Goal: Information Seeking & Learning: Learn about a topic

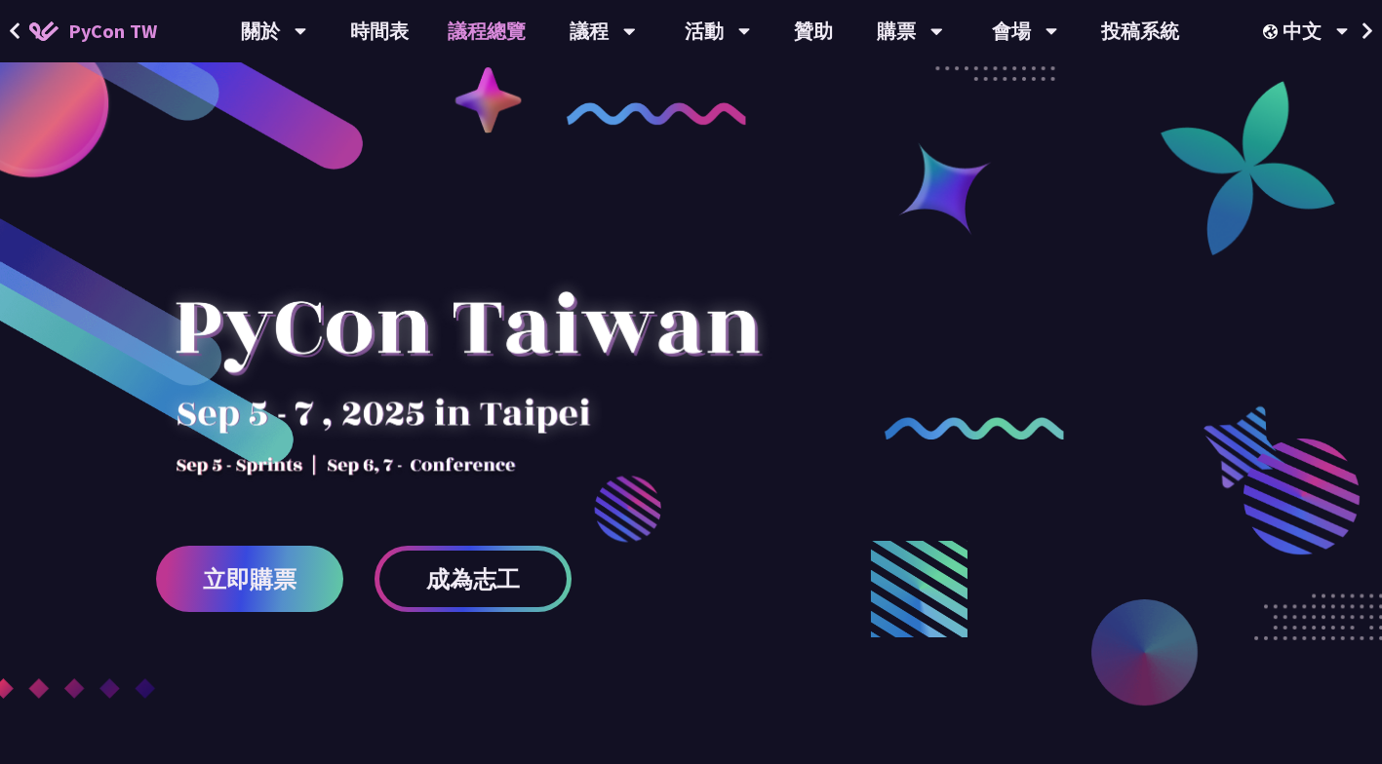
click at [500, 23] on link "議程總覽" at bounding box center [486, 31] width 117 height 62
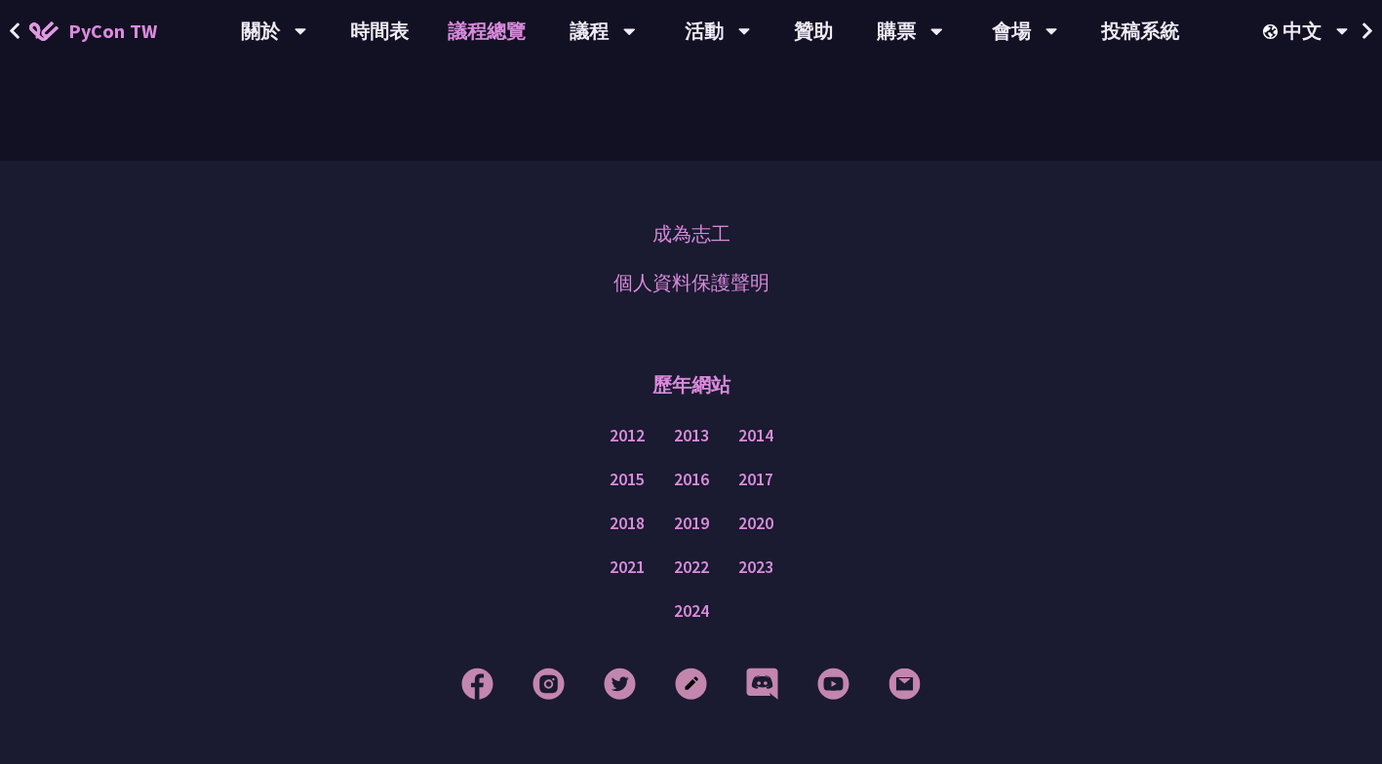
scroll to position [2404, 0]
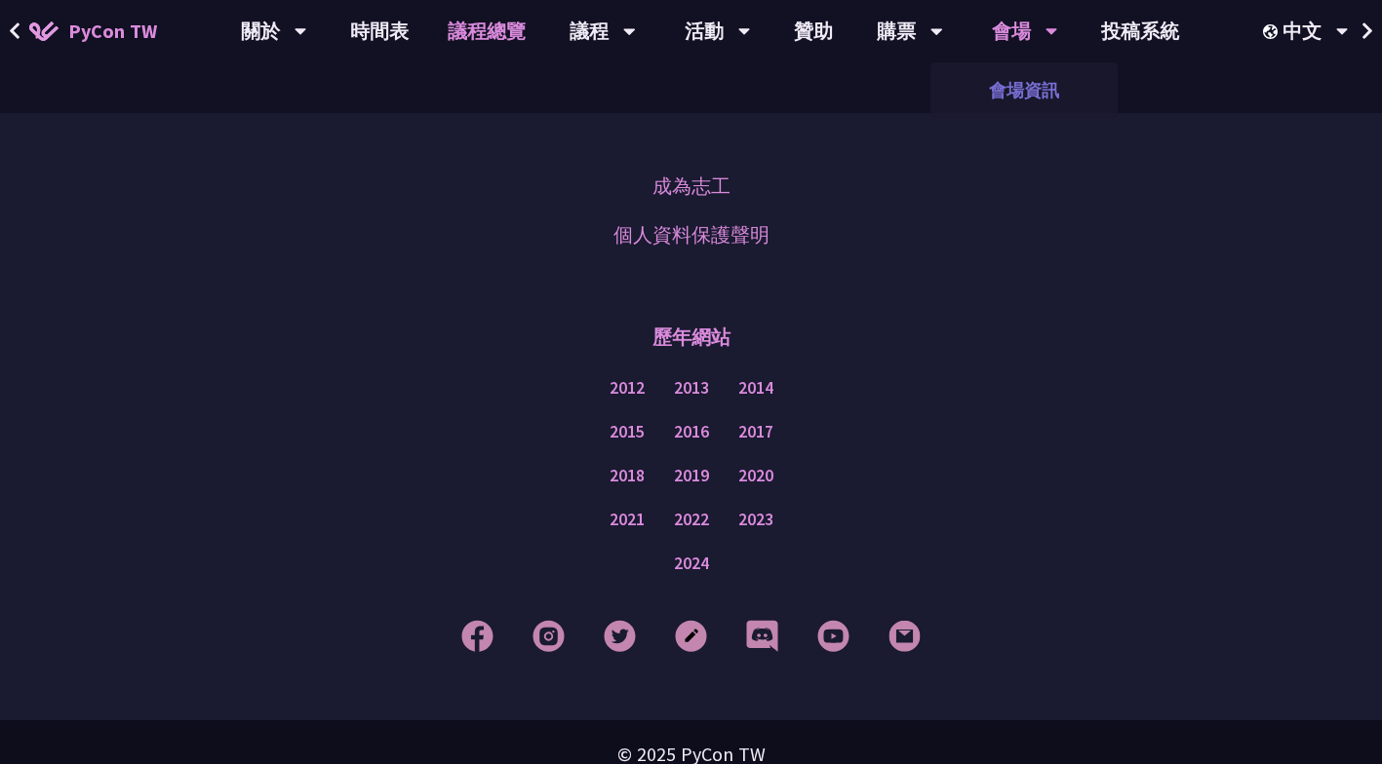
click at [1022, 97] on link "會場資訊" at bounding box center [1023, 90] width 187 height 46
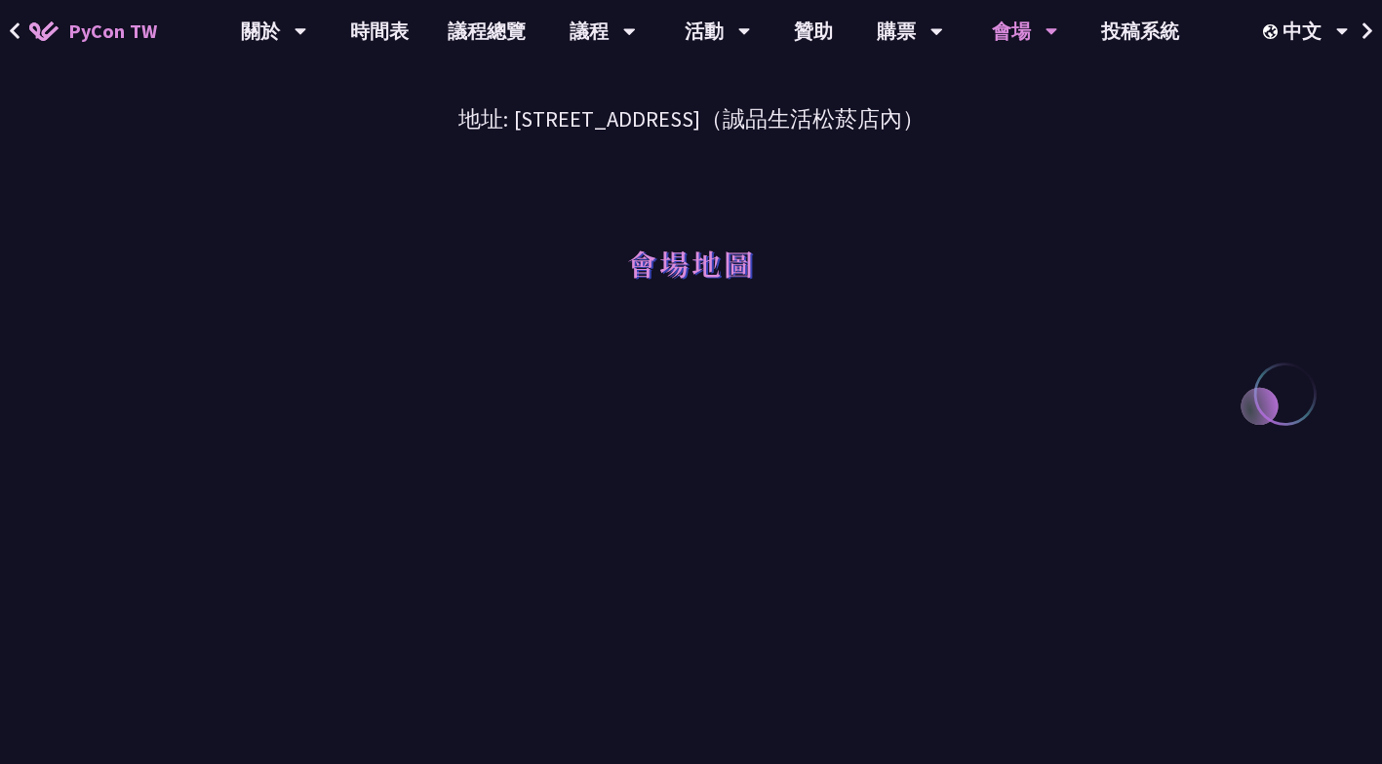
scroll to position [167, 0]
click at [387, 22] on link "時間表" at bounding box center [379, 31] width 97 height 62
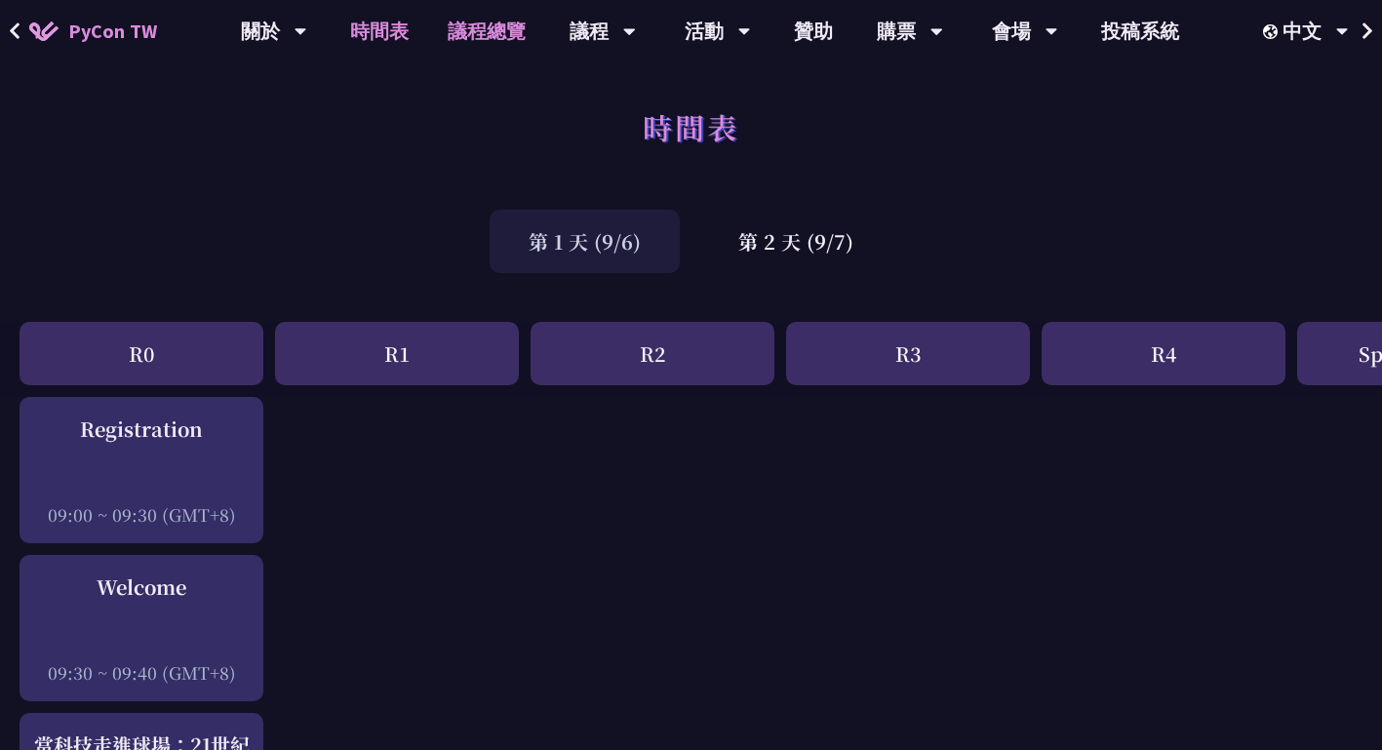
click at [473, 25] on link "議程總覽" at bounding box center [486, 31] width 117 height 62
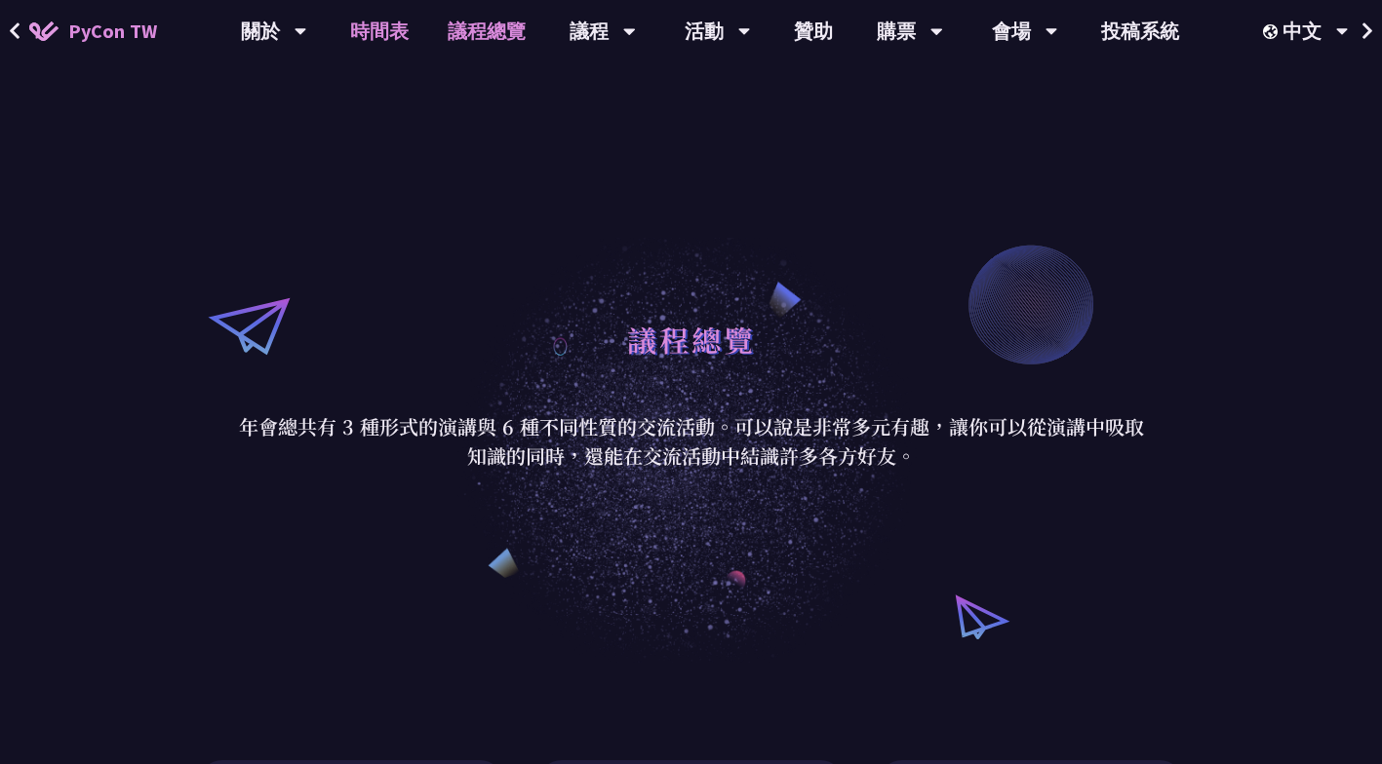
click at [367, 25] on link "時間表" at bounding box center [379, 31] width 97 height 62
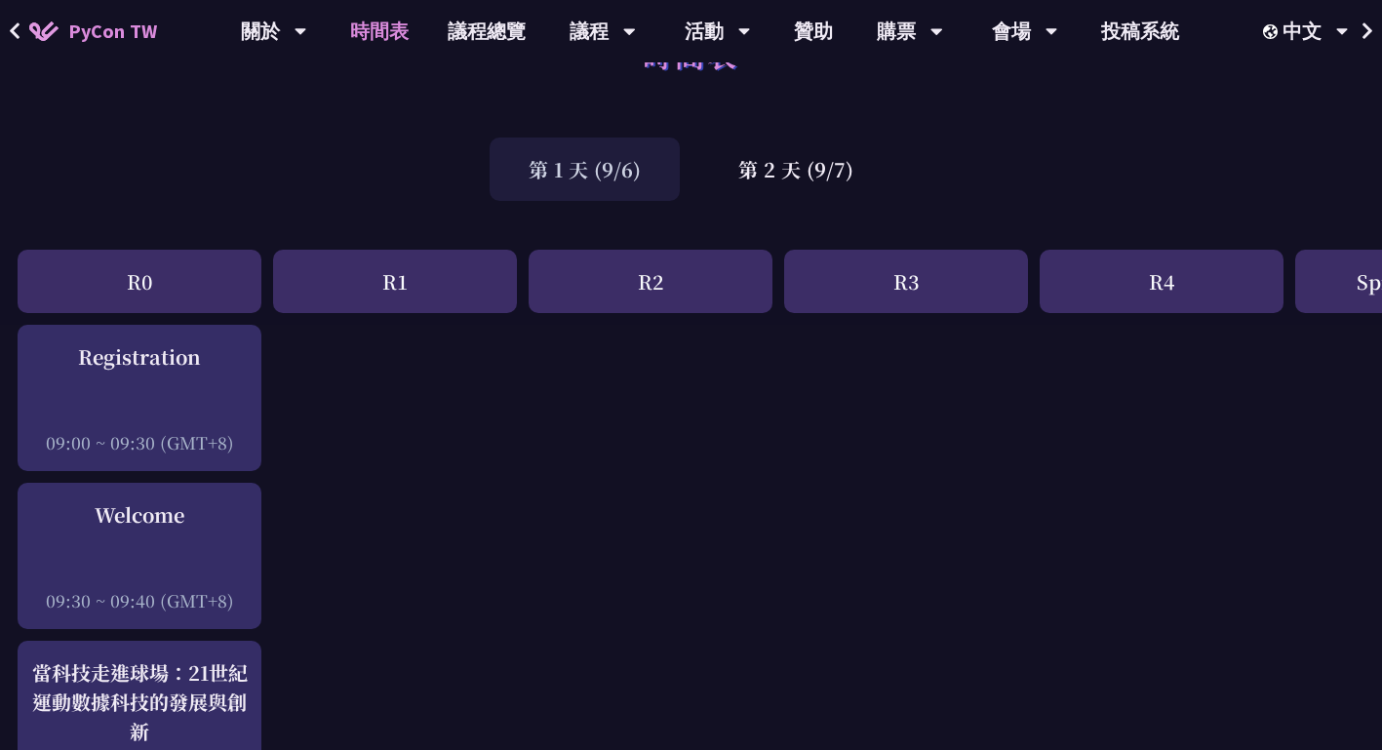
scroll to position [77, 2]
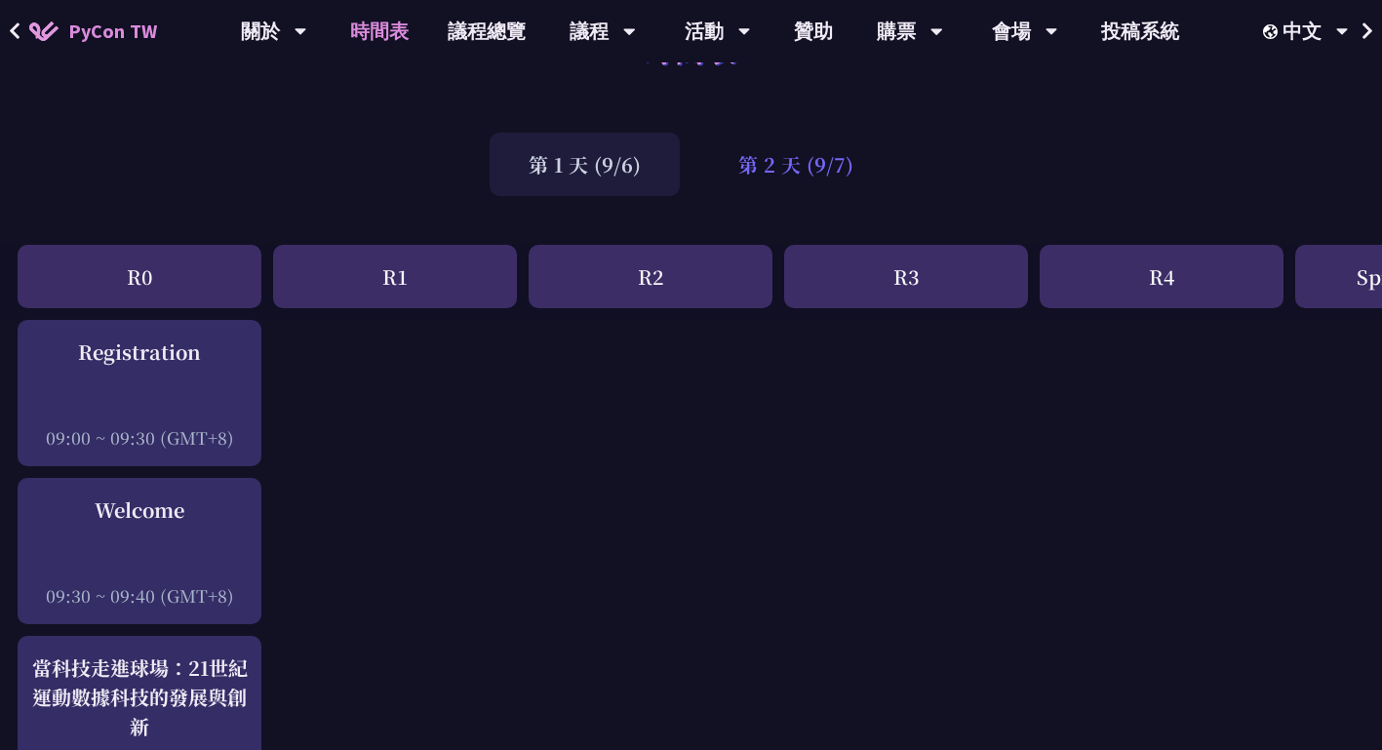
click at [768, 166] on div "第 2 天 (9/7)" at bounding box center [795, 164] width 193 height 63
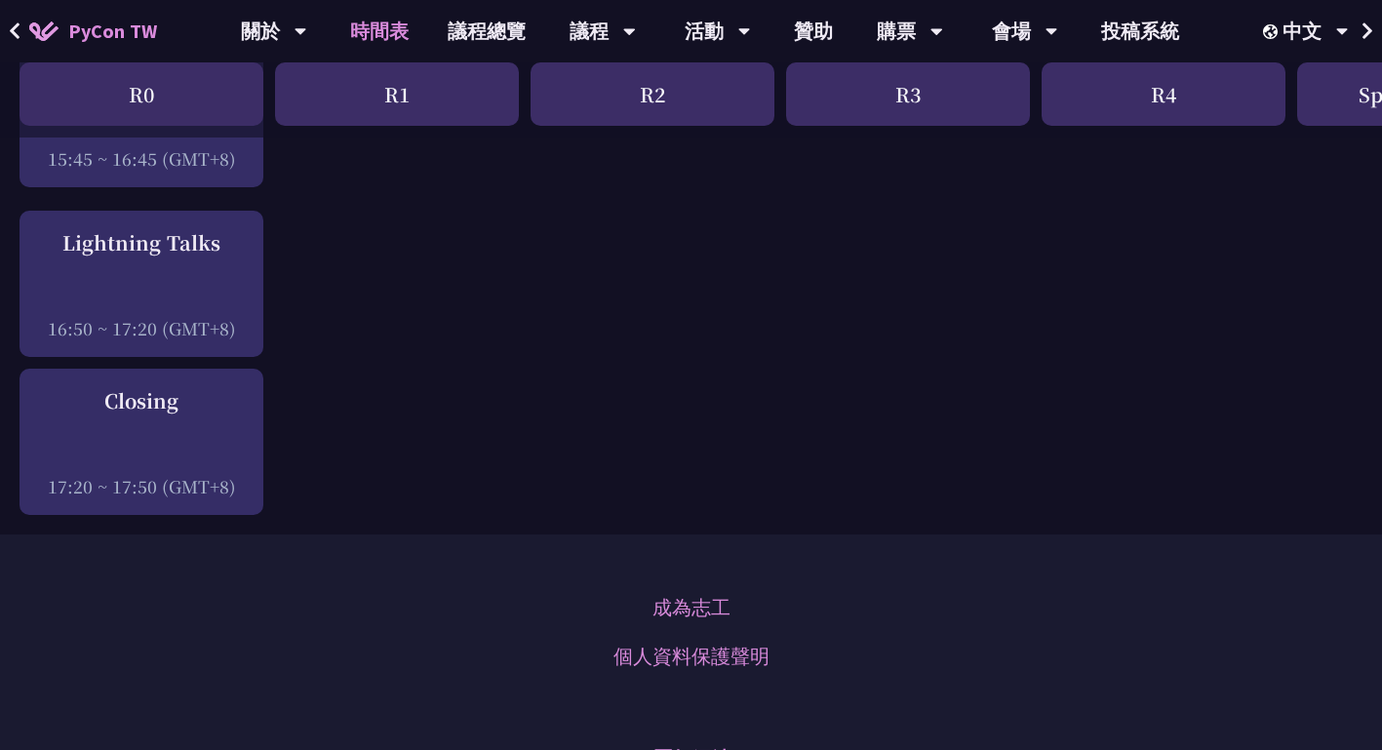
scroll to position [3217, 0]
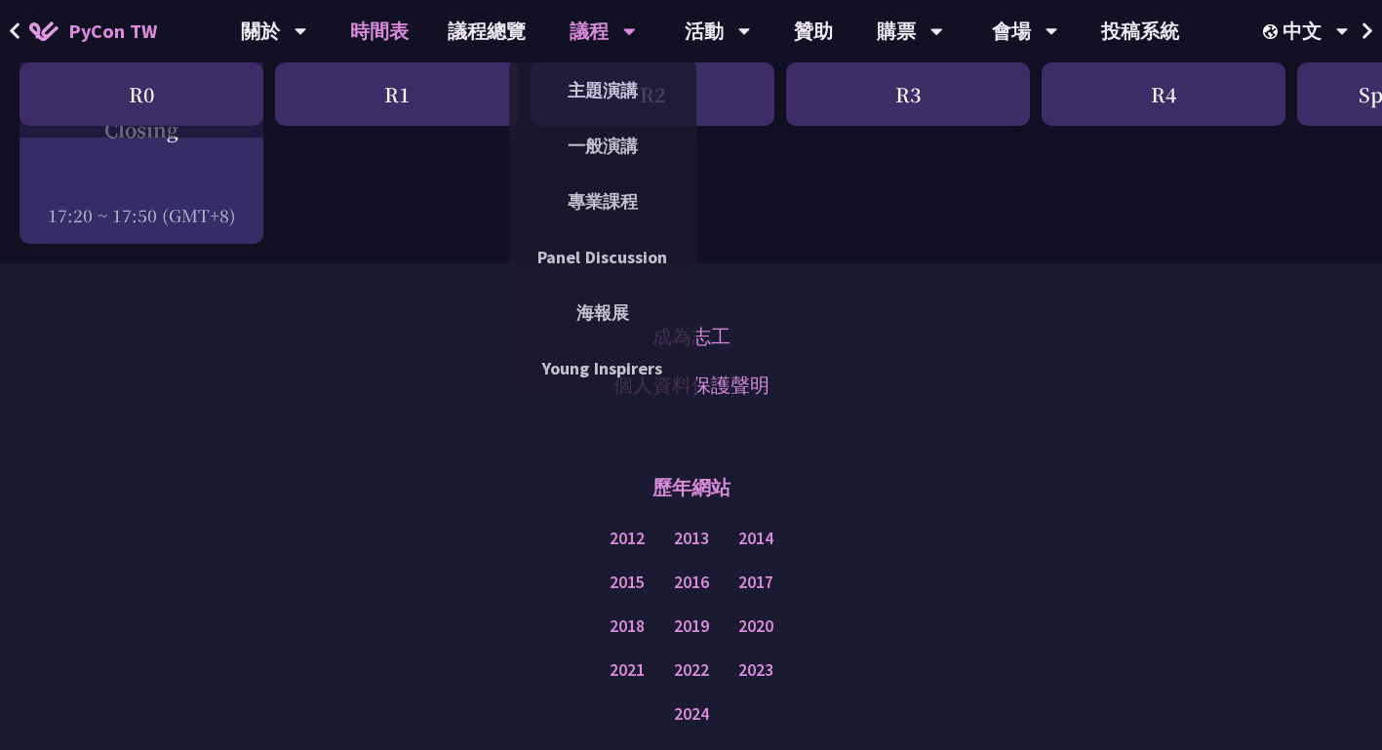
click at [635, 34] on div "議程 主題演講 一般演講 專業課程 Panel Discussion 海報展 Young Inspirers" at bounding box center [602, 31] width 115 height 62
click at [617, 134] on link "一般演講" at bounding box center [602, 146] width 187 height 46
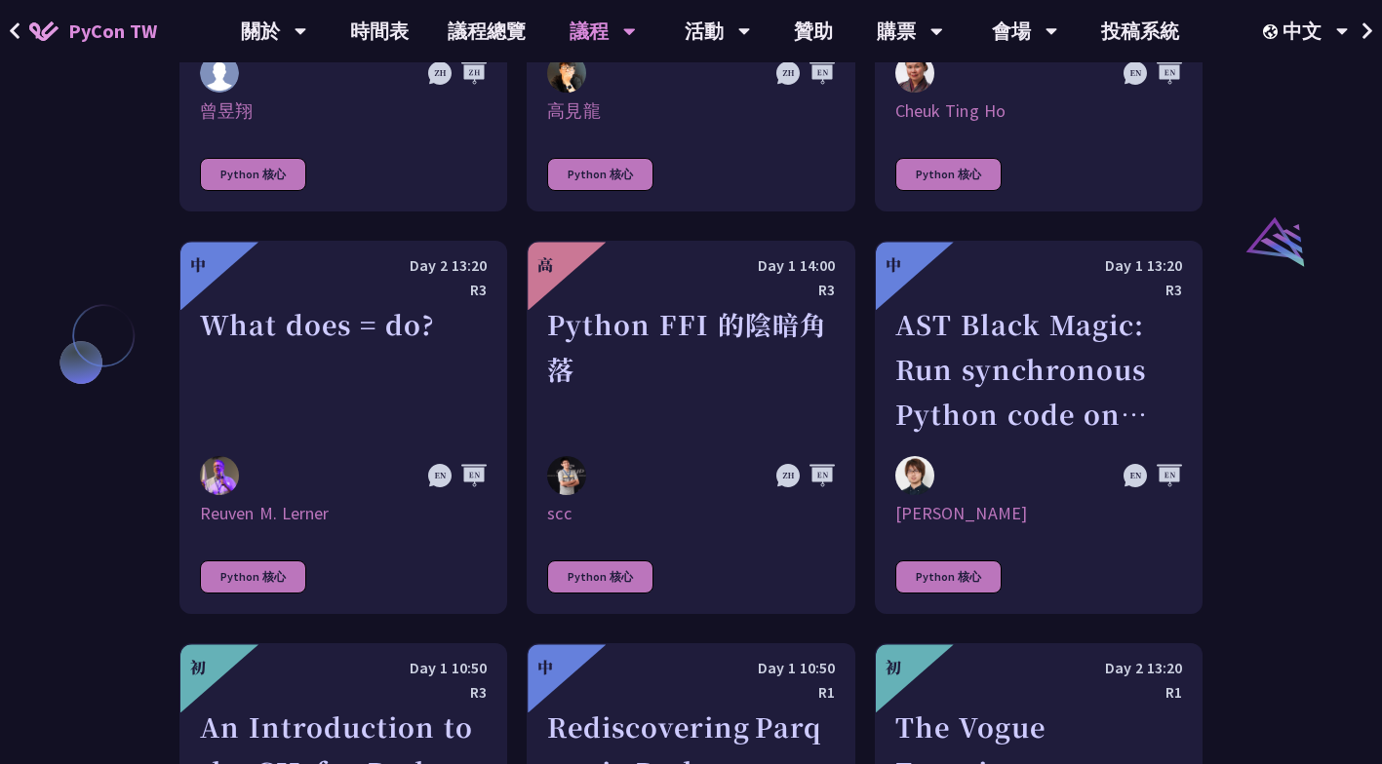
scroll to position [2141, 0]
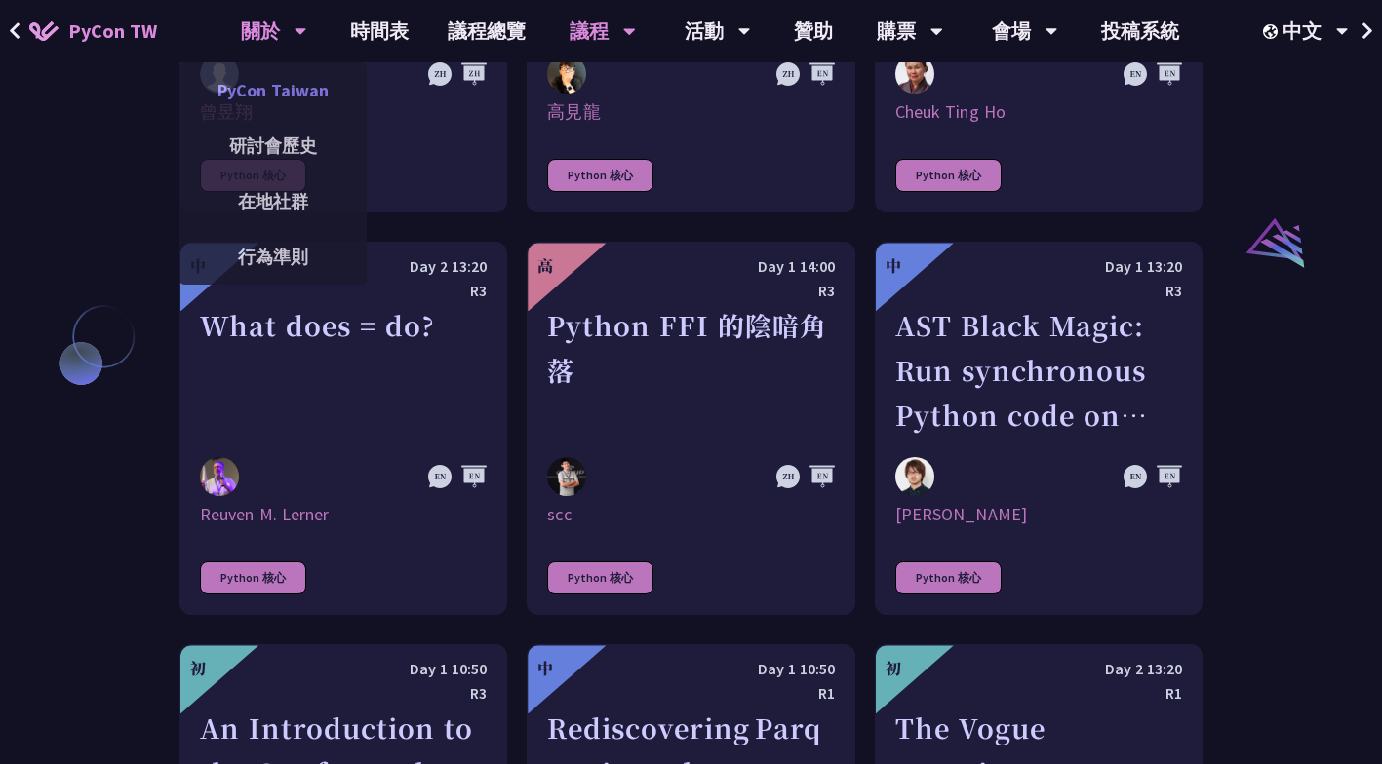
click at [302, 97] on link "PyCon Taiwan" at bounding box center [272, 90] width 187 height 46
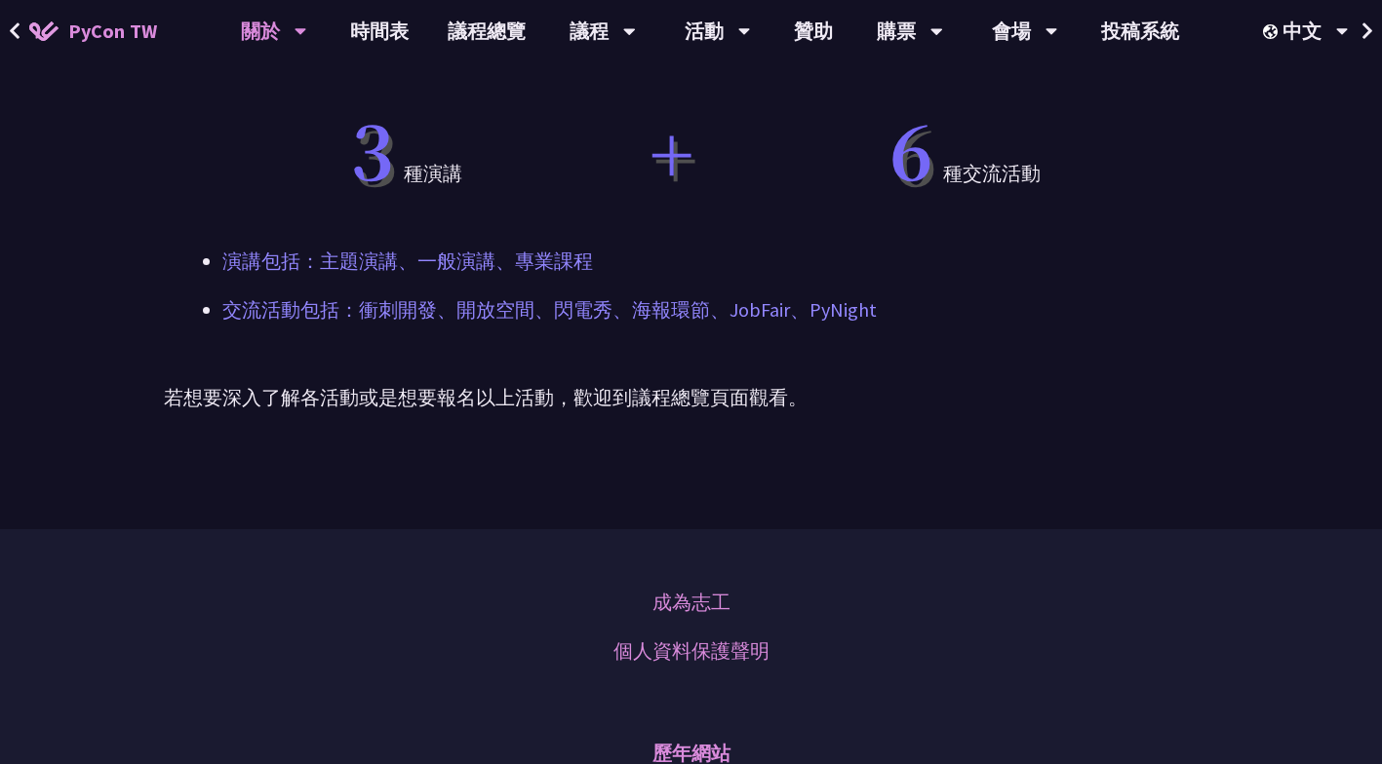
scroll to position [1184, 0]
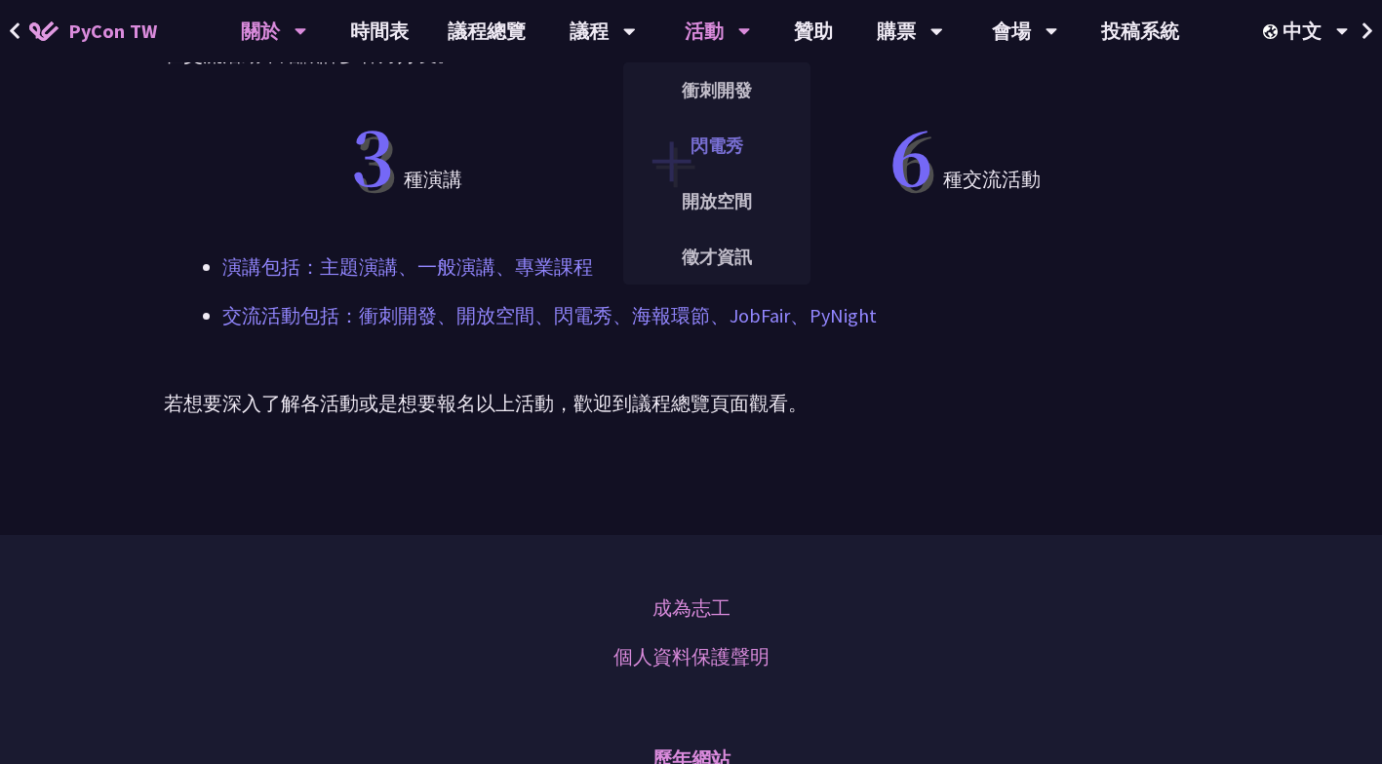
click at [750, 149] on link "閃電秀" at bounding box center [716, 146] width 187 height 46
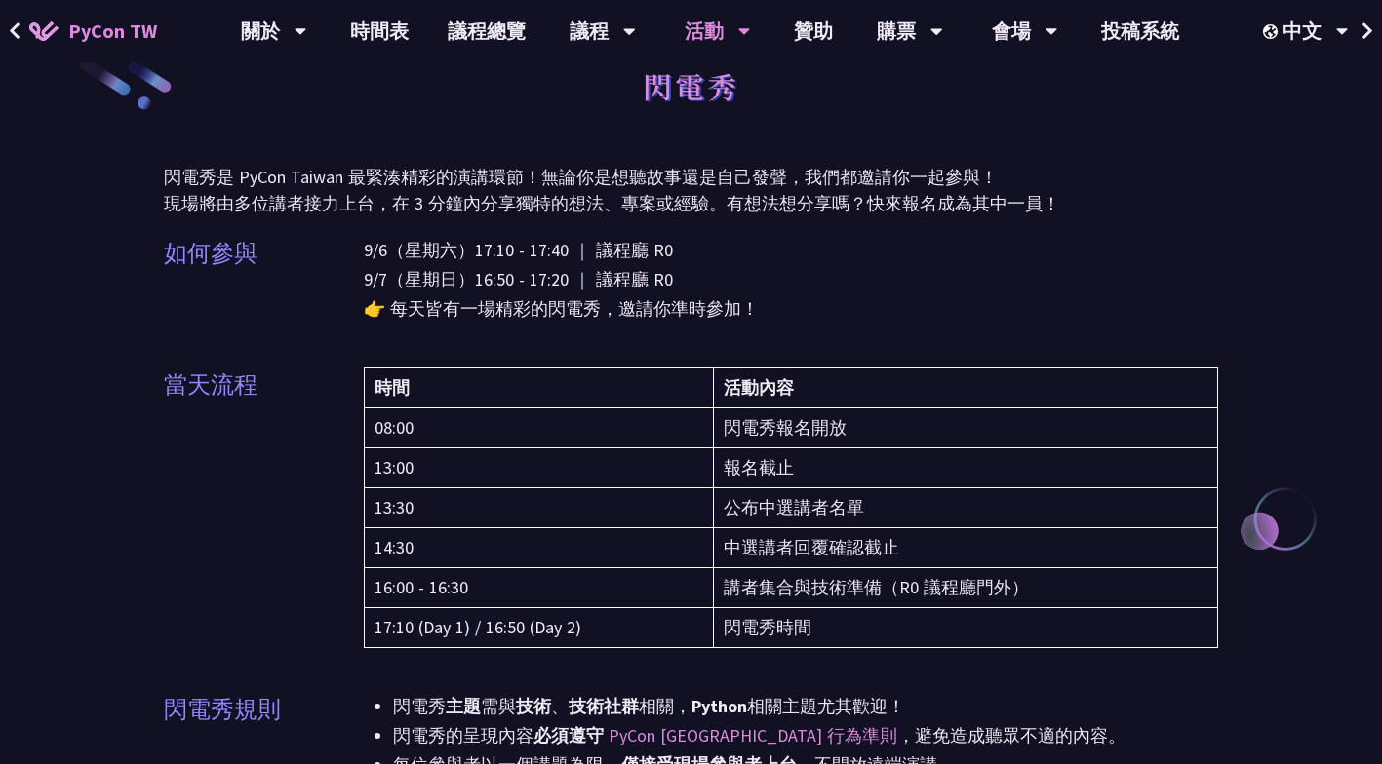
scroll to position [39, 0]
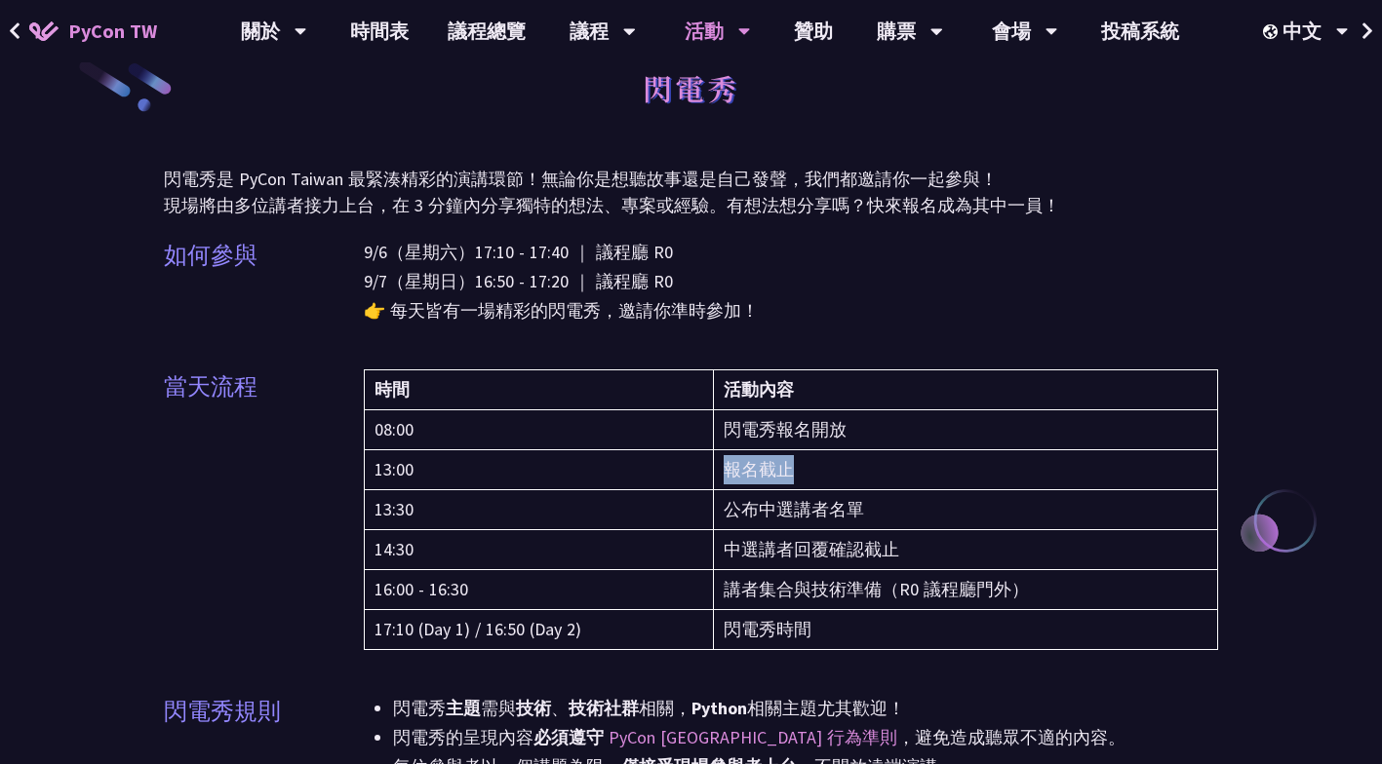
drag, startPoint x: 793, startPoint y: 462, endPoint x: 710, endPoint y: 478, distance: 84.3
click at [710, 478] on tr "13:00 報名截止" at bounding box center [791, 470] width 853 height 40
drag, startPoint x: 710, startPoint y: 478, endPoint x: 720, endPoint y: 515, distance: 38.6
click at [720, 515] on td "公布中選講者名單" at bounding box center [966, 510] width 504 height 40
drag, startPoint x: 720, startPoint y: 515, endPoint x: 726, endPoint y: 557, distance: 42.3
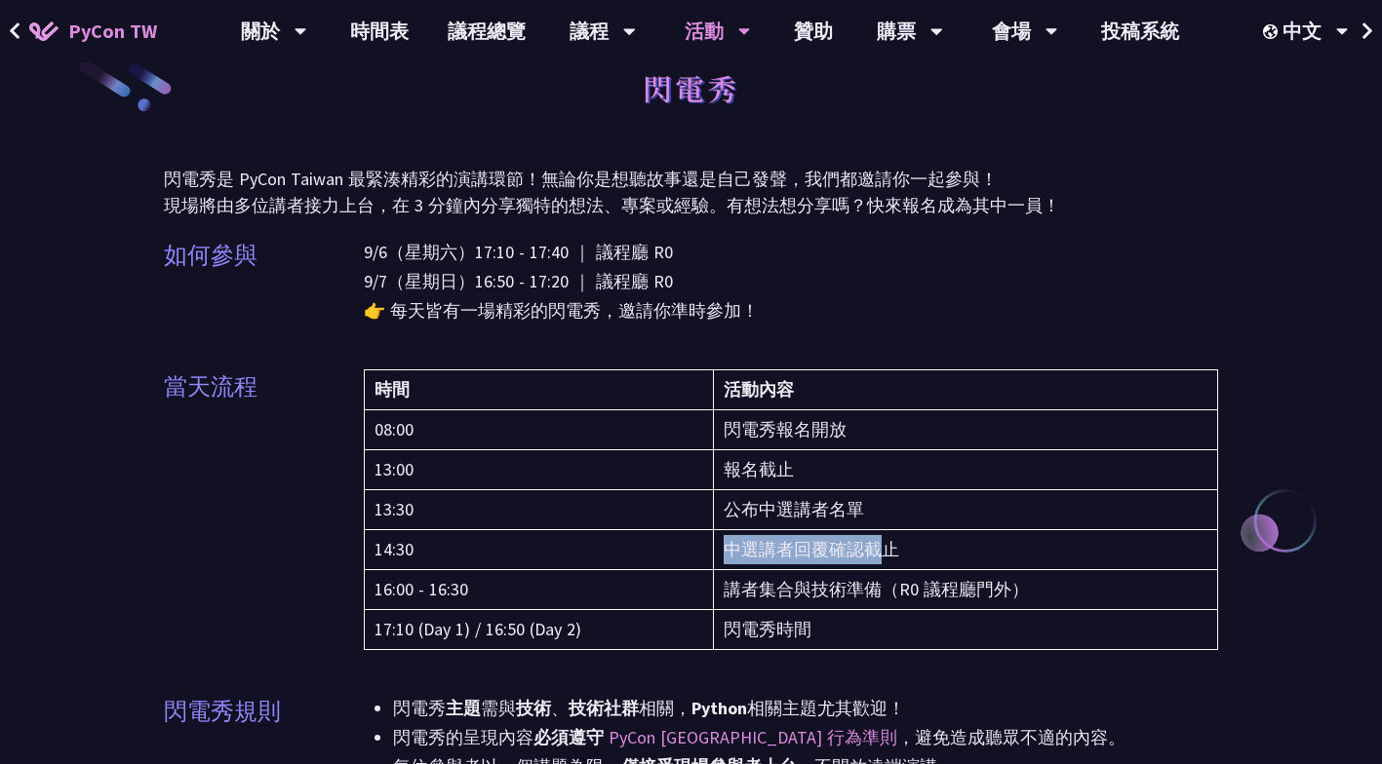
click at [726, 557] on td "中選講者回覆確認截止" at bounding box center [966, 550] width 504 height 40
drag, startPoint x: 726, startPoint y: 557, endPoint x: 733, endPoint y: 621, distance: 64.7
click at [733, 621] on td "閃電秀時間" at bounding box center [966, 630] width 504 height 40
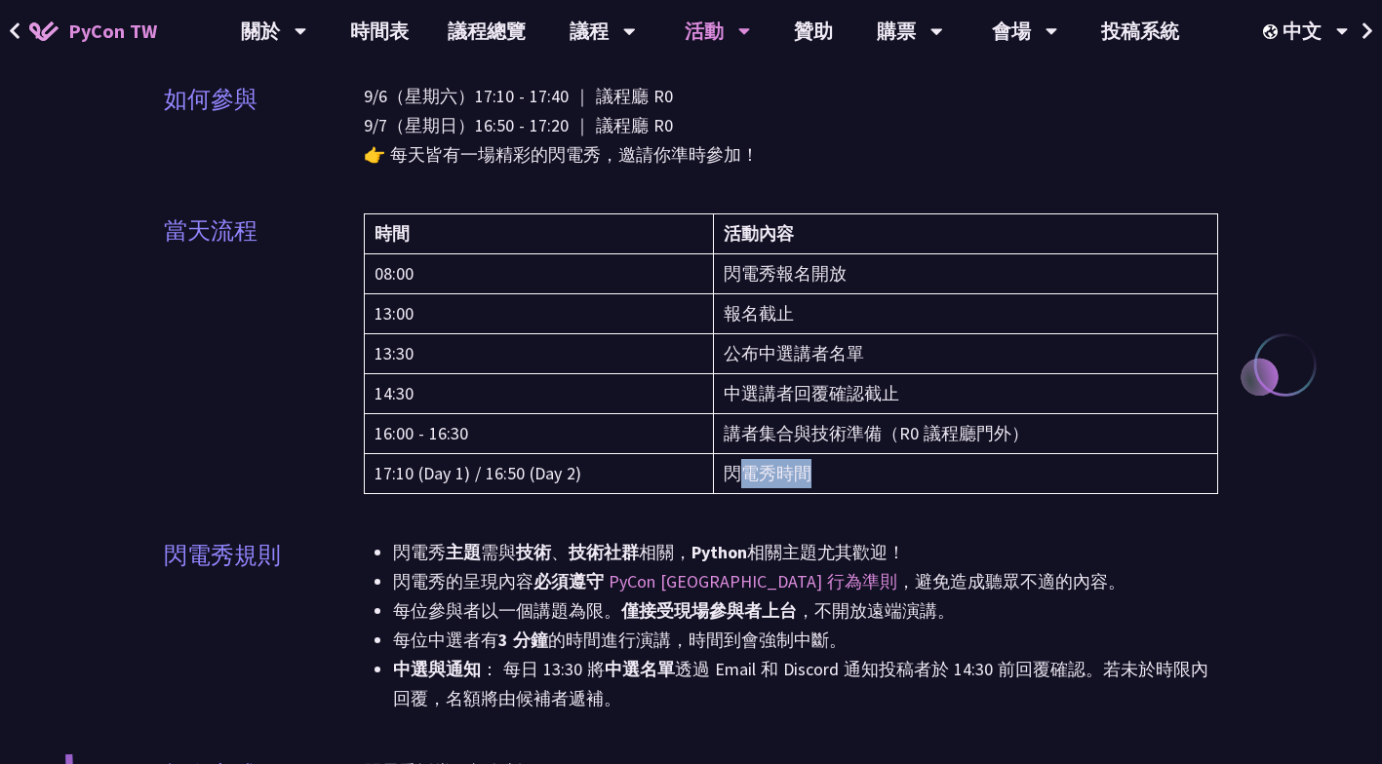
scroll to position [198, 0]
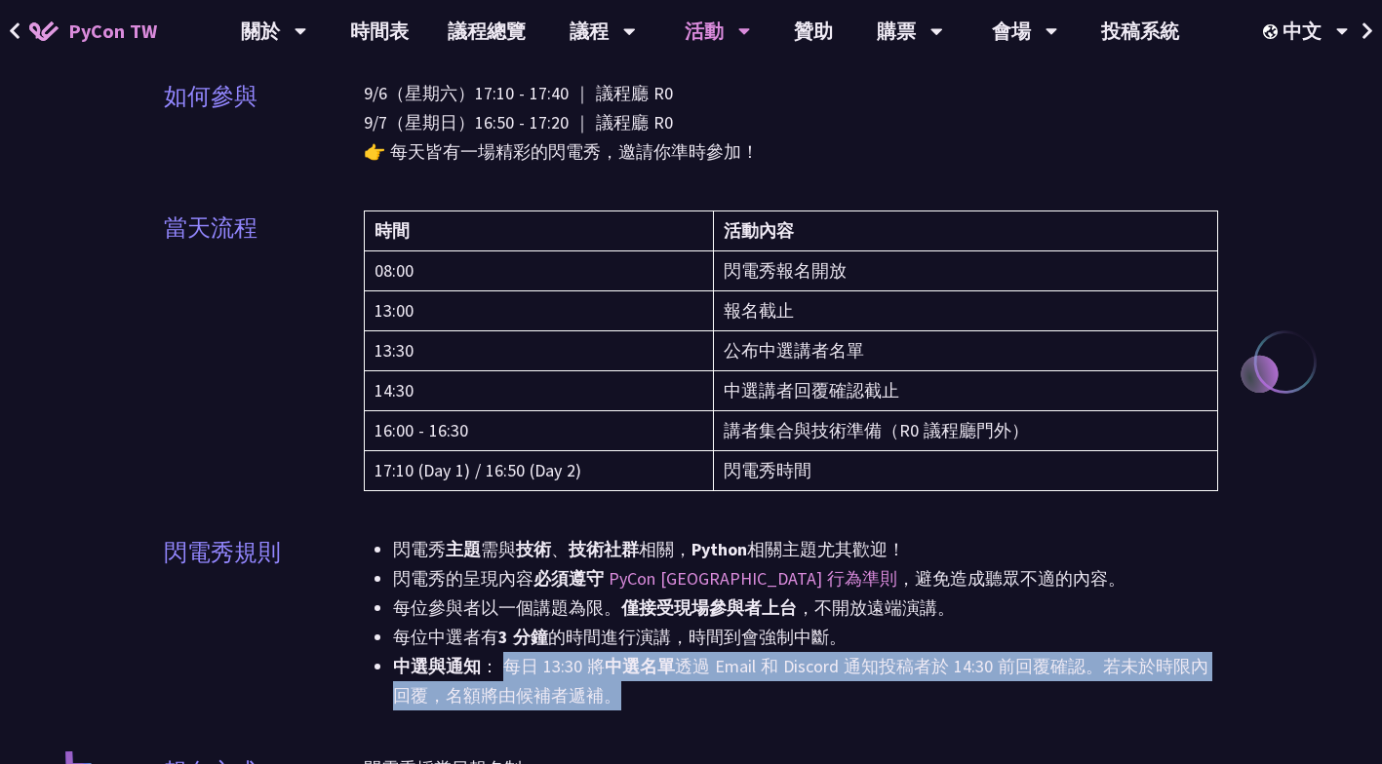
drag, startPoint x: 503, startPoint y: 664, endPoint x: 621, endPoint y: 688, distance: 120.5
click at [621, 688] on li "中選與通知 ： 每日 13:30 將 中選名單 透過 Email 和 Discord 通知投稿者於 14:30 前回覆確認。若未於時限內回覆，名額將由候補者遞…" at bounding box center [805, 681] width 825 height 58
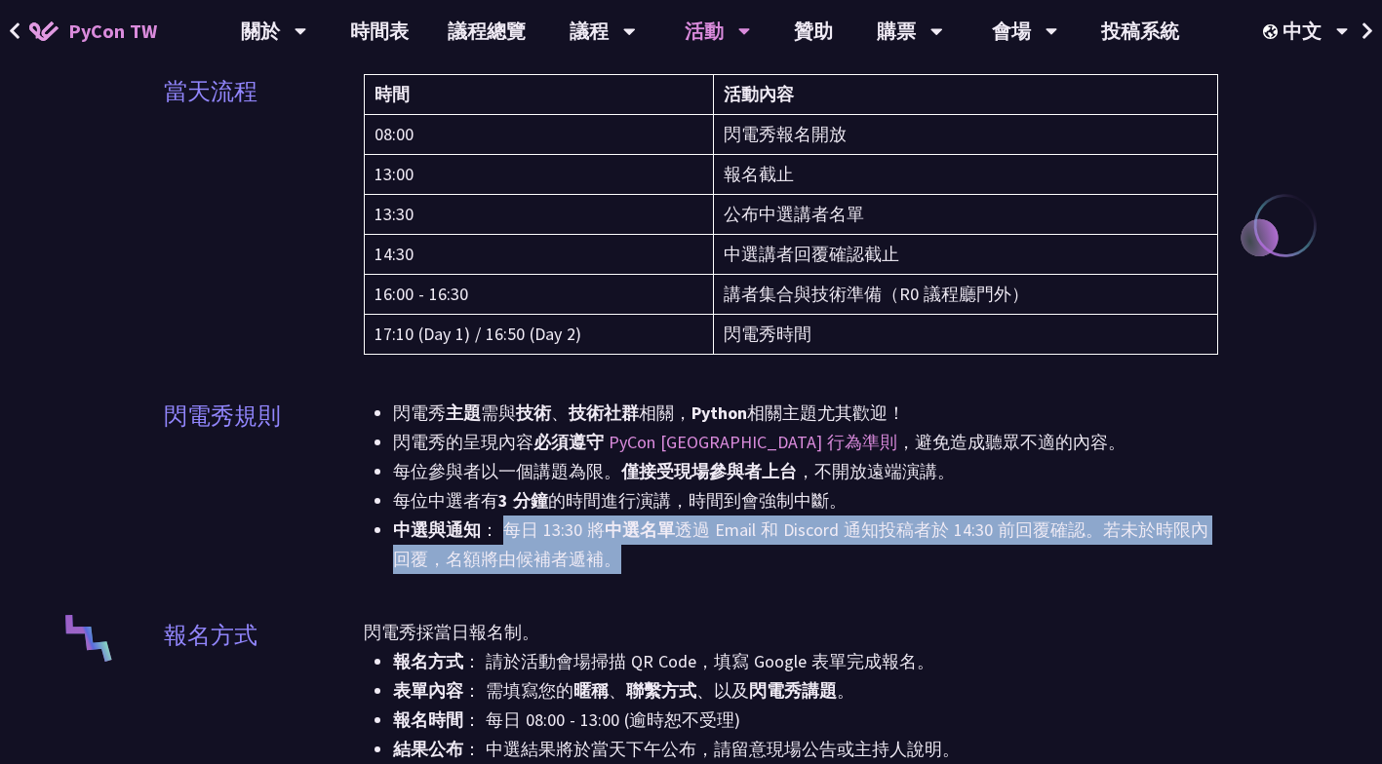
scroll to position [345, 0]
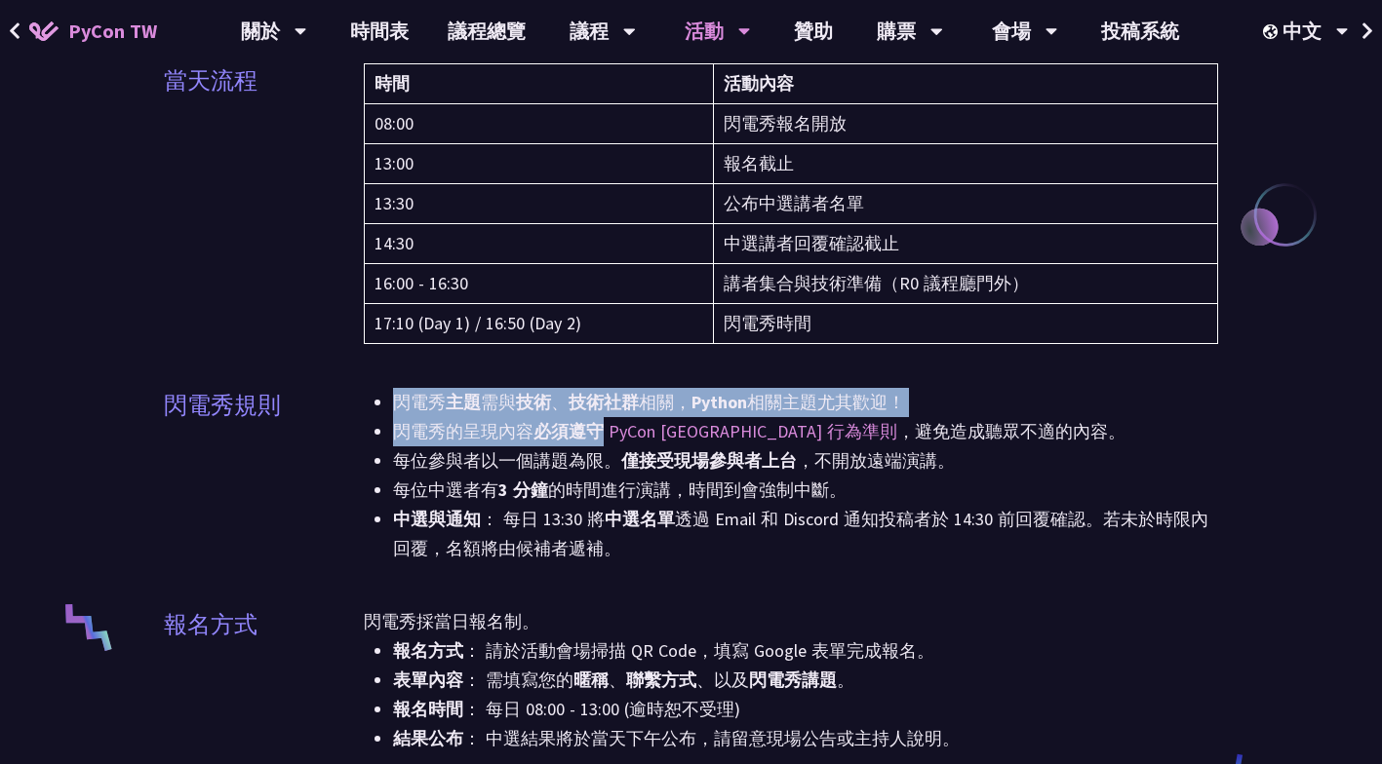
drag, startPoint x: 392, startPoint y: 400, endPoint x: 600, endPoint y: 421, distance: 208.8
click at [600, 421] on ul "閃電秀 主題 需與 技術 、 技術社群 相關， Python 相關主題尤其歡迎！ 閃電秀的呈現內容 必須遵守 PyCon [GEOGRAPHIC_DATA] …" at bounding box center [791, 475] width 854 height 175
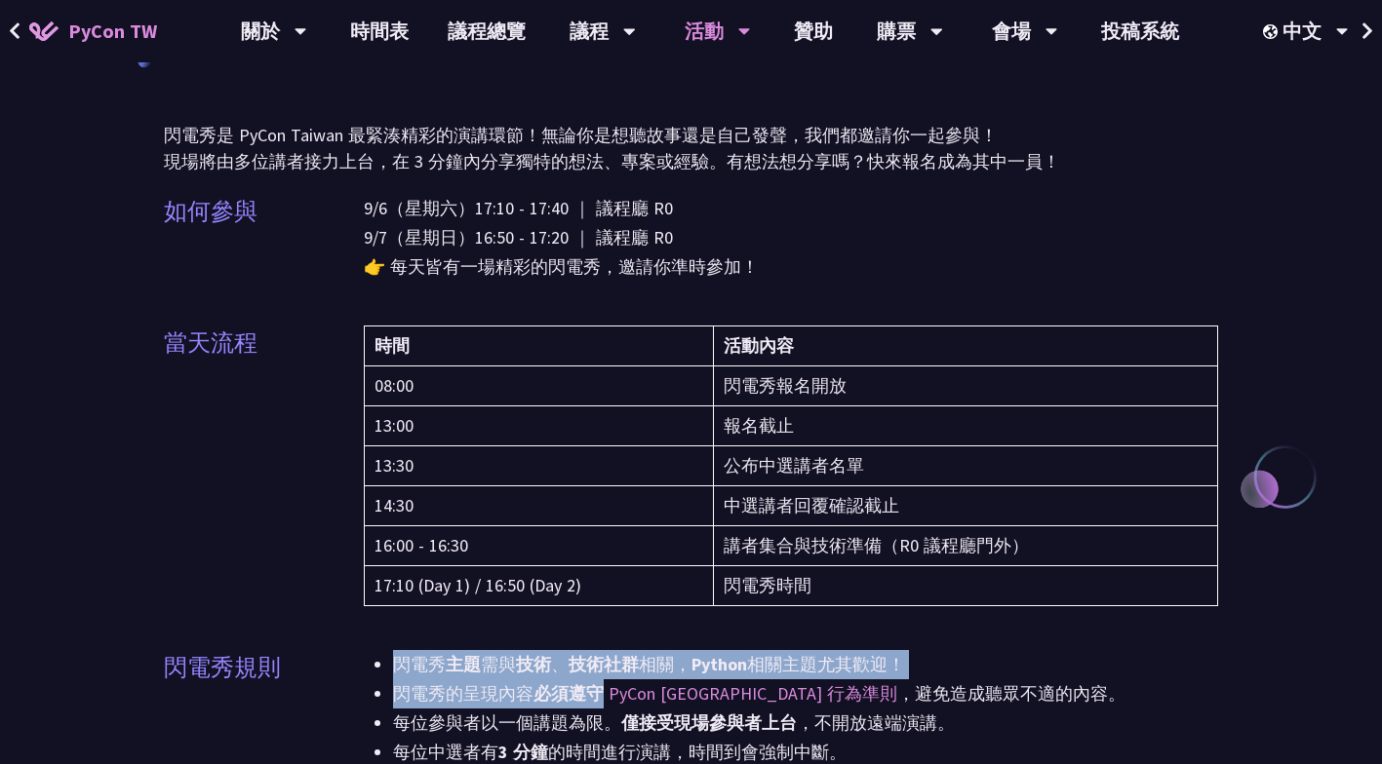
scroll to position [78, 0]
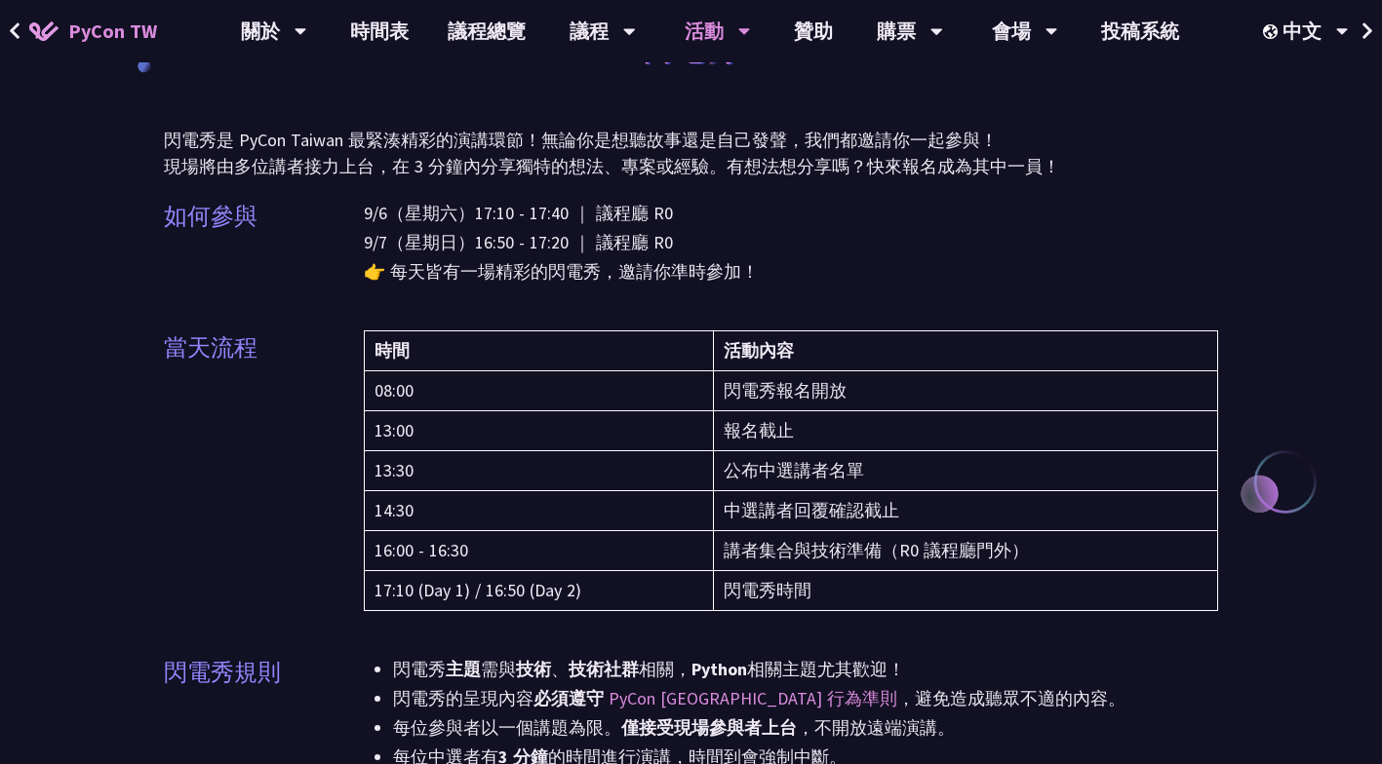
click at [585, 529] on td "14:30" at bounding box center [539, 511] width 349 height 40
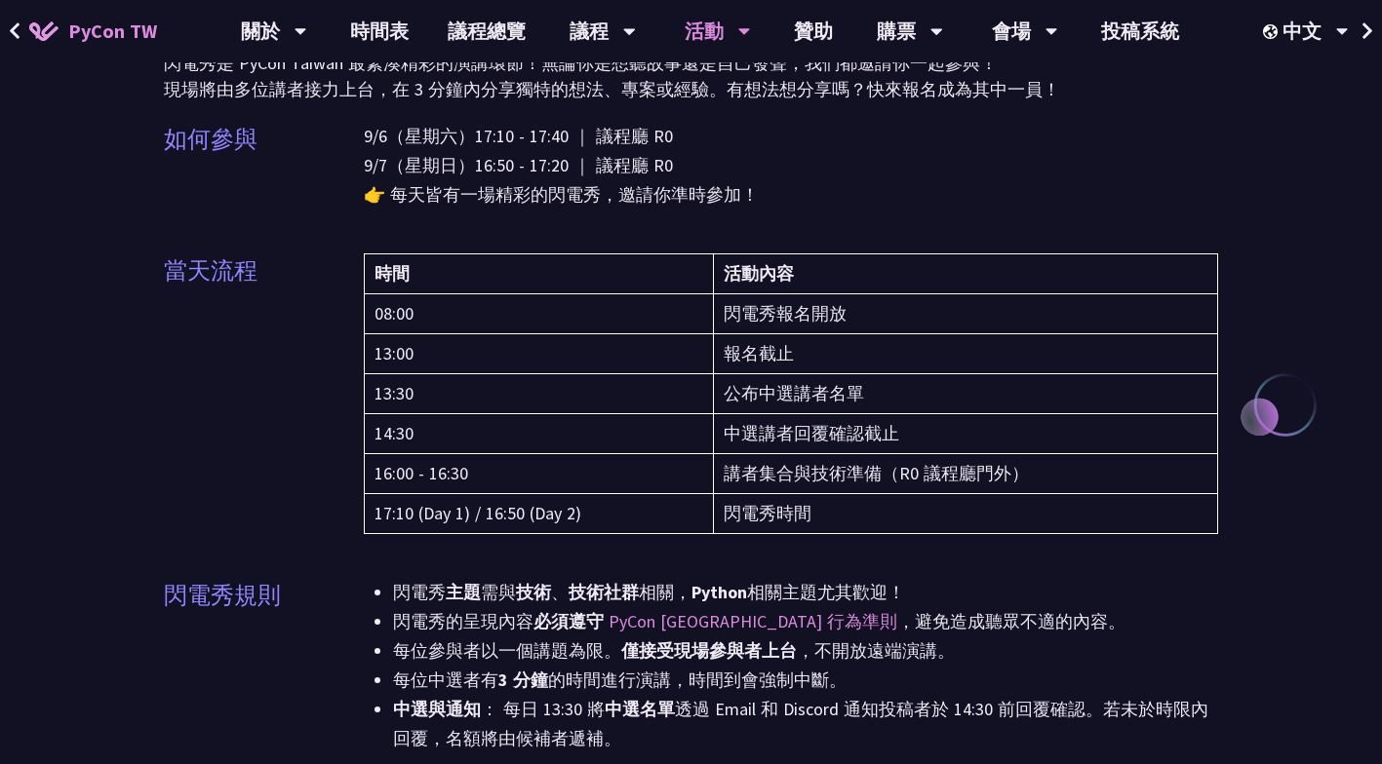
scroll to position [159, 0]
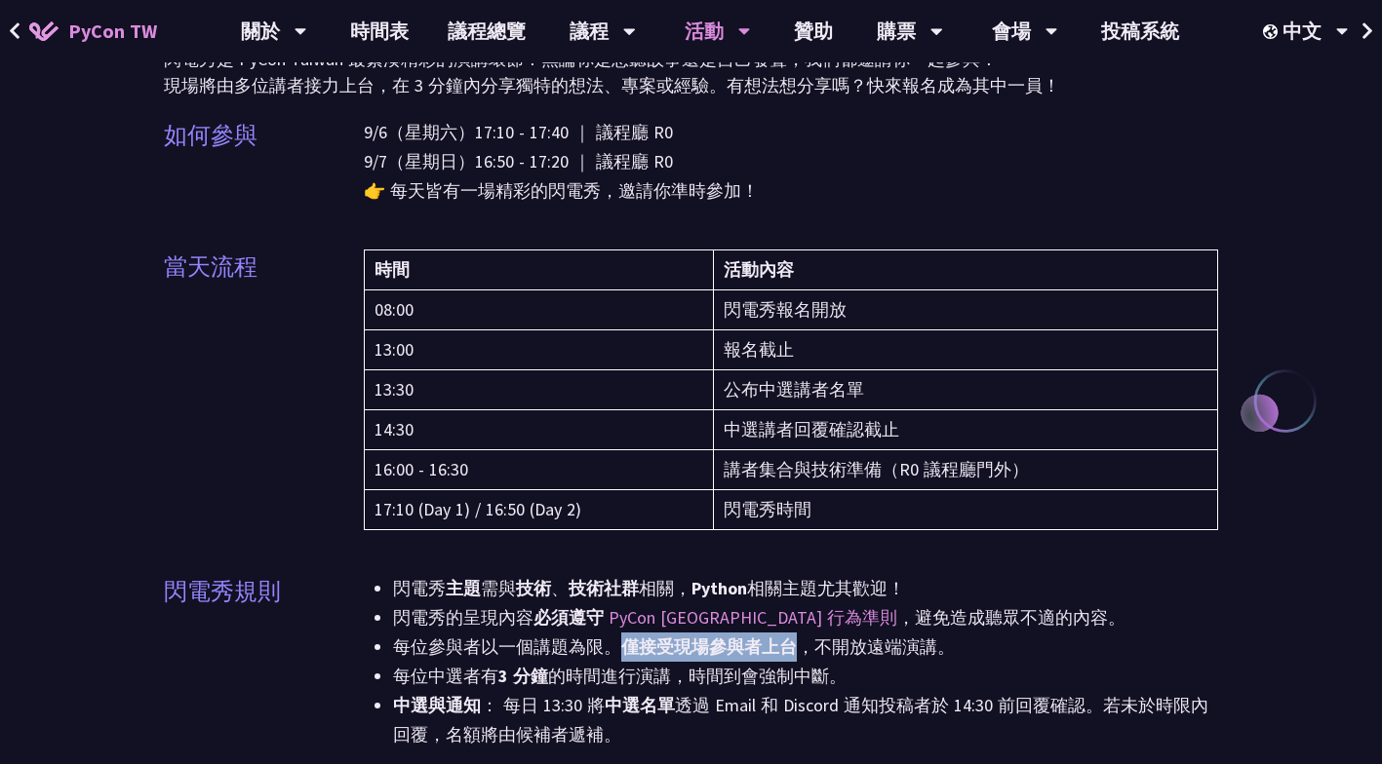
drag, startPoint x: 624, startPoint y: 649, endPoint x: 790, endPoint y: 639, distance: 166.1
click at [790, 639] on strong "僅接受現場參與者上台" at bounding box center [708, 647] width 175 height 22
drag, startPoint x: 790, startPoint y: 639, endPoint x: 638, endPoint y: 409, distance: 275.0
click at [638, 410] on td "14:30" at bounding box center [539, 430] width 349 height 40
